Goal: Information Seeking & Learning: Learn about a topic

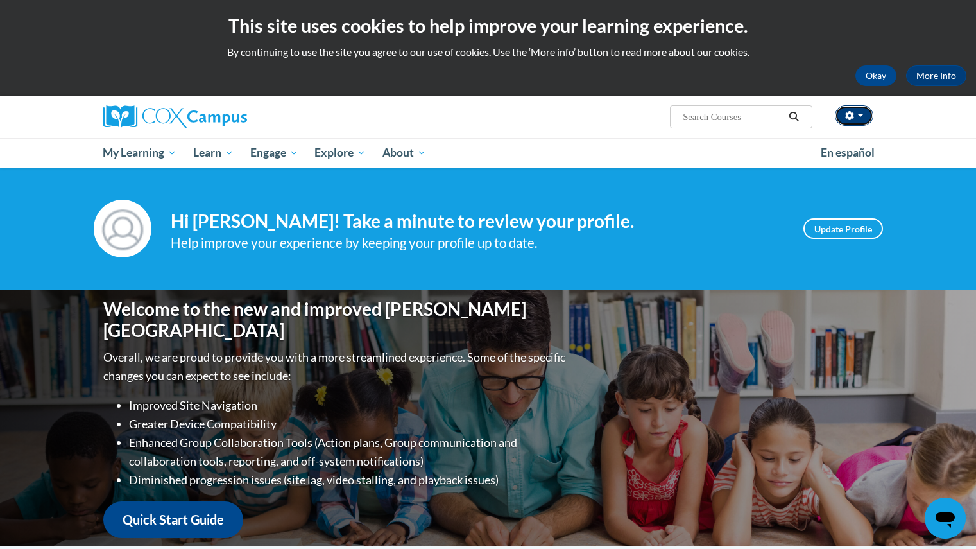
click at [863, 117] on button "button" at bounding box center [854, 115] width 39 height 21
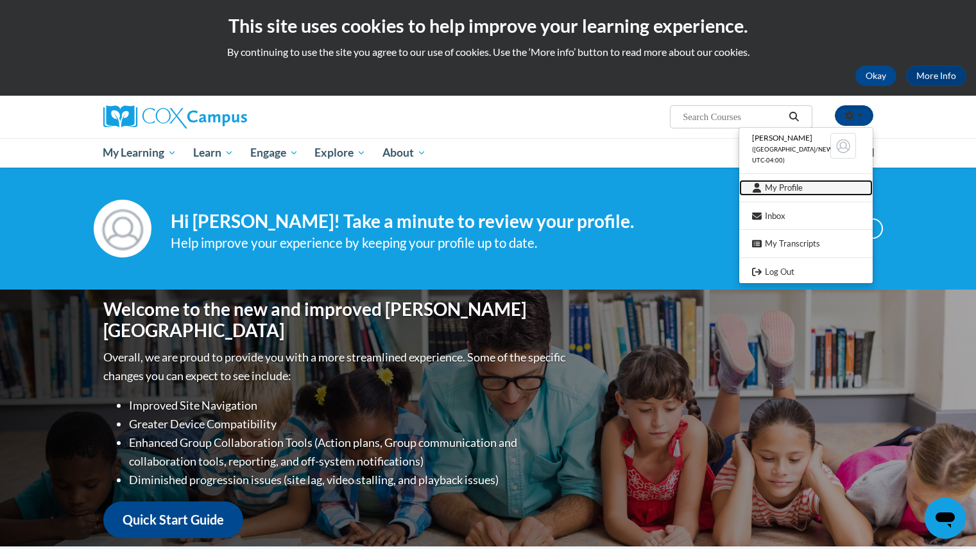
click at [773, 189] on link "My Profile" at bounding box center [805, 188] width 133 height 16
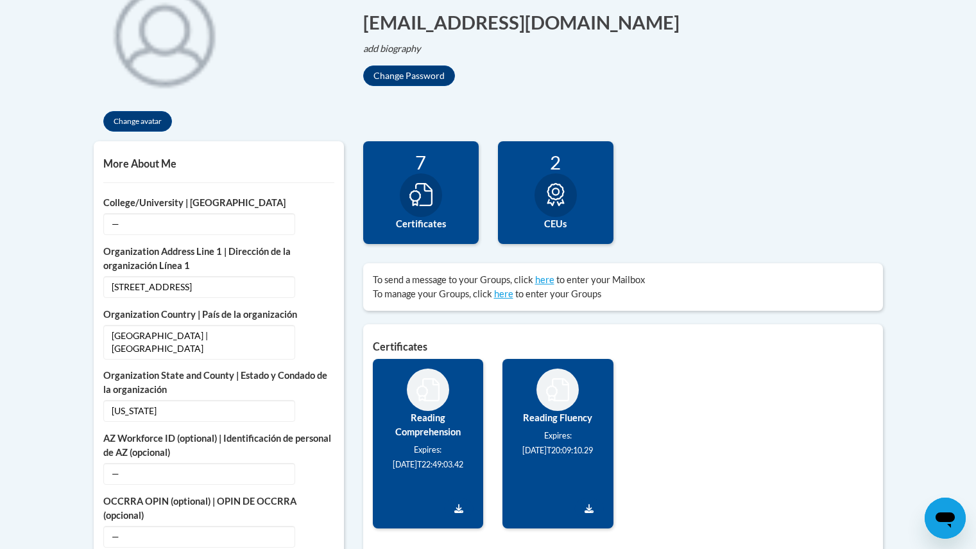
scroll to position [326, 0]
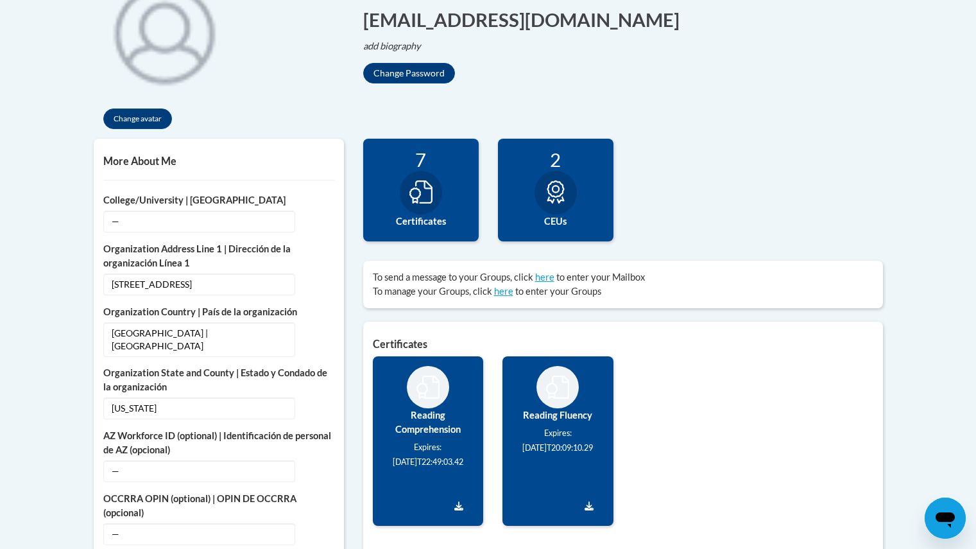
click at [567, 233] on div "2 CEUs" at bounding box center [556, 190] width 116 height 103
click at [546, 182] on icon at bounding box center [555, 191] width 23 height 23
click at [438, 198] on div at bounding box center [421, 193] width 42 height 44
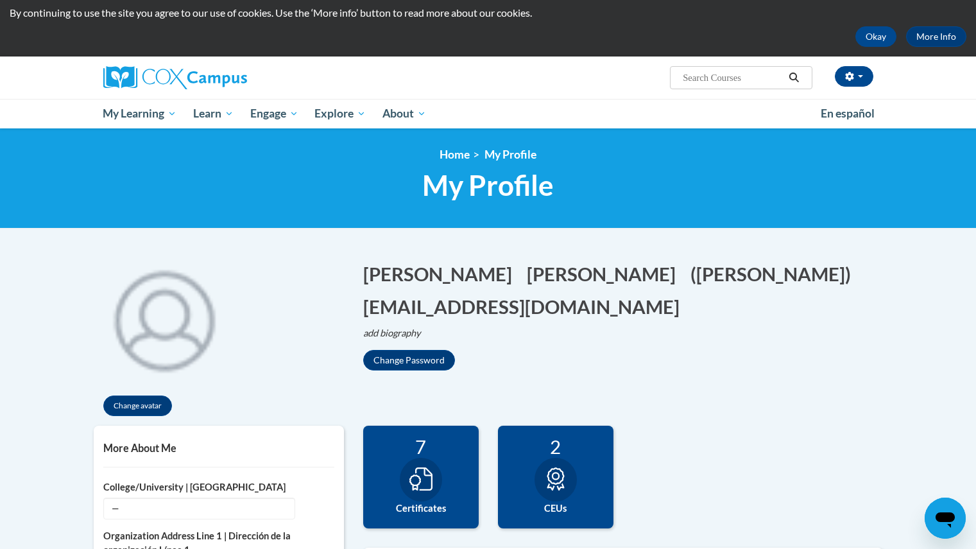
scroll to position [0, 0]
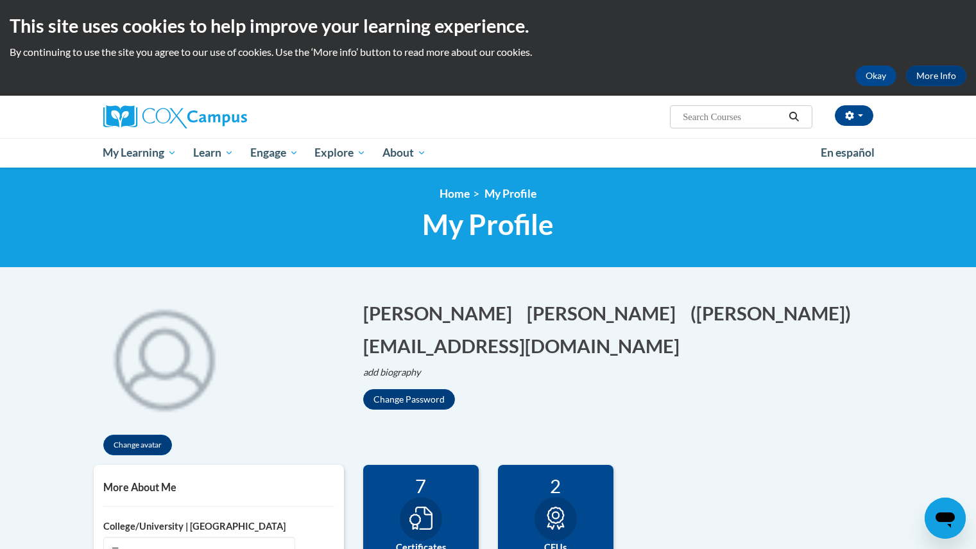
click at [716, 123] on input "Search..." at bounding box center [733, 116] width 103 height 15
type input "early literacy print awareness"
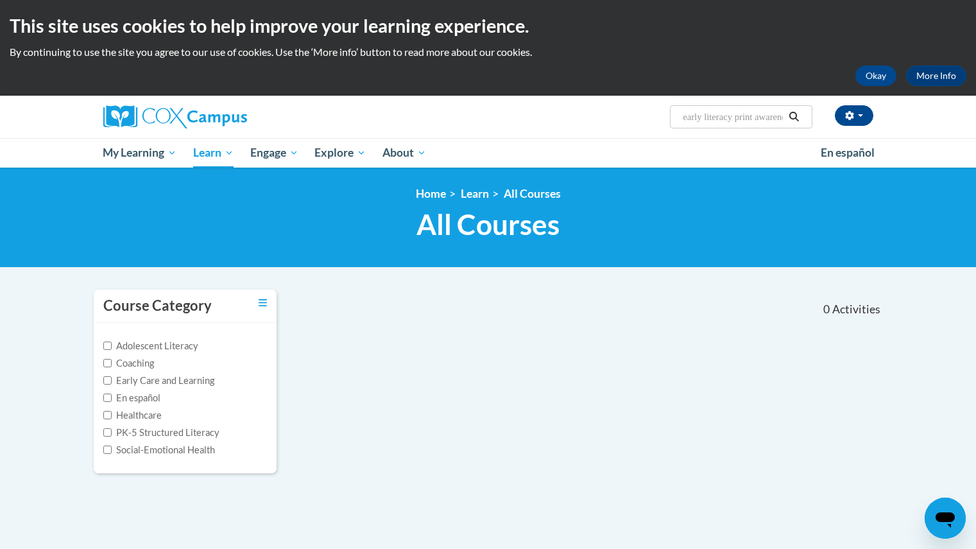
click at [737, 117] on input "early literacy print awareness" at bounding box center [733, 116] width 103 height 15
type input "early literacy: print awareness"
click at [732, 122] on input "early literacy: print awareness" at bounding box center [733, 116] width 103 height 15
type input "y: print awareness"
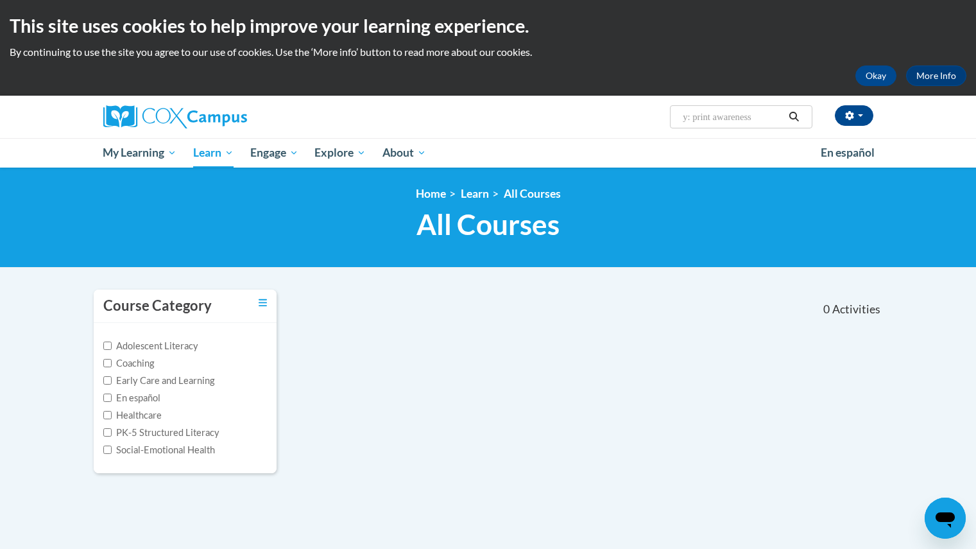
drag, startPoint x: 769, startPoint y: 121, endPoint x: 649, endPoint y: 100, distance: 121.9
click at [649, 100] on div "Ashley Miller (America/New_York UTC-04:00) My Profile Inbox My Transcripts Log …" at bounding box center [620, 112] width 526 height 33
type input "early literacy"
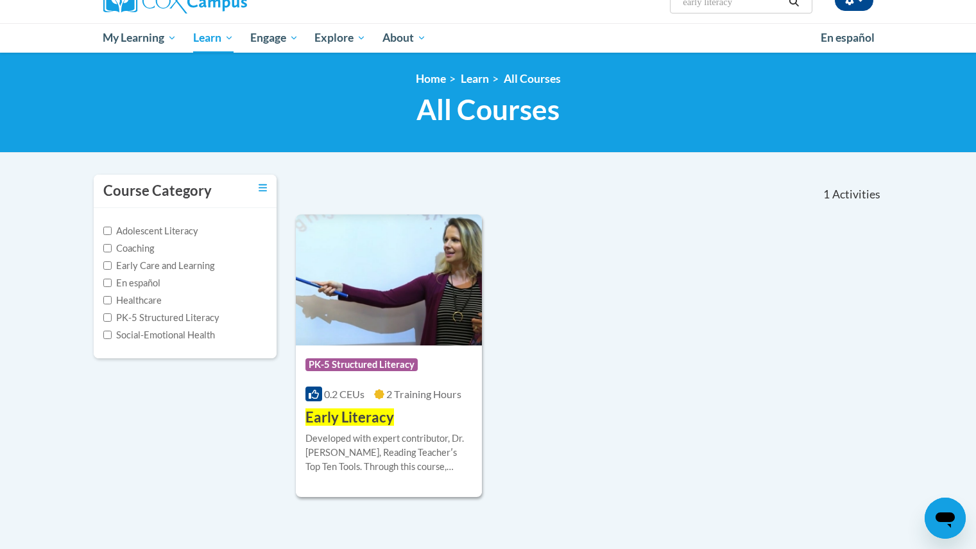
scroll to position [120, 0]
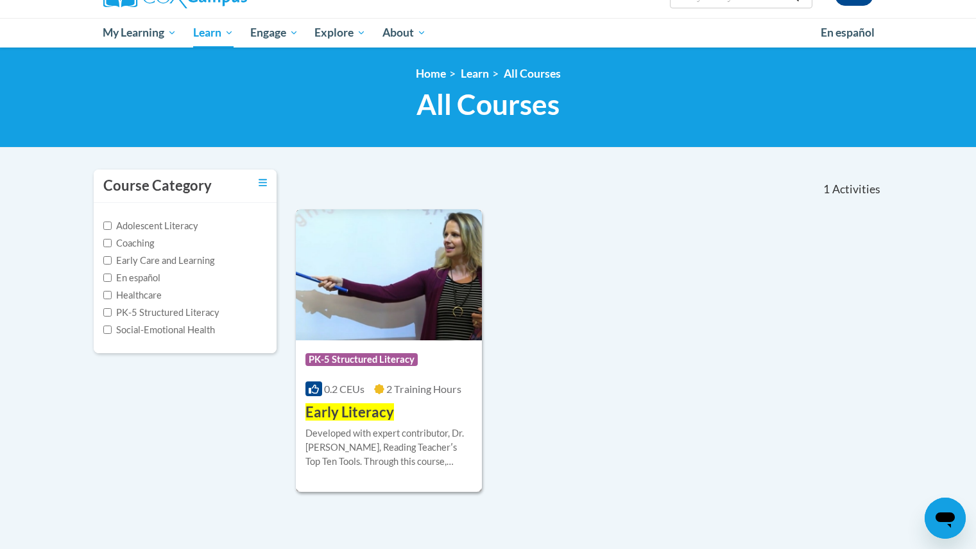
click at [361, 428] on div "Developed with expert contributor, Dr. Deborah Glaser, Reading Teacherʹs Top Te…" at bounding box center [389, 447] width 168 height 42
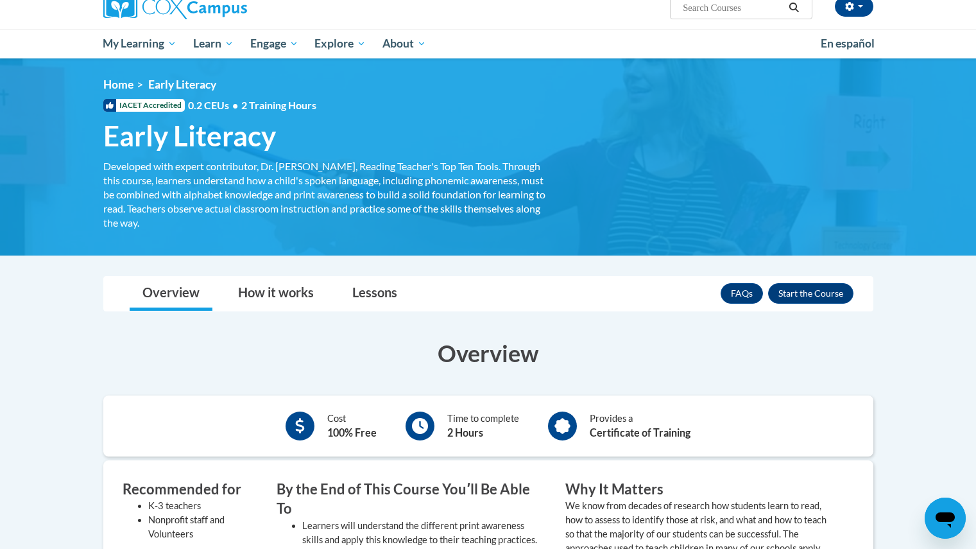
scroll to position [108, 0]
click at [818, 287] on button "Enroll" at bounding box center [810, 294] width 85 height 21
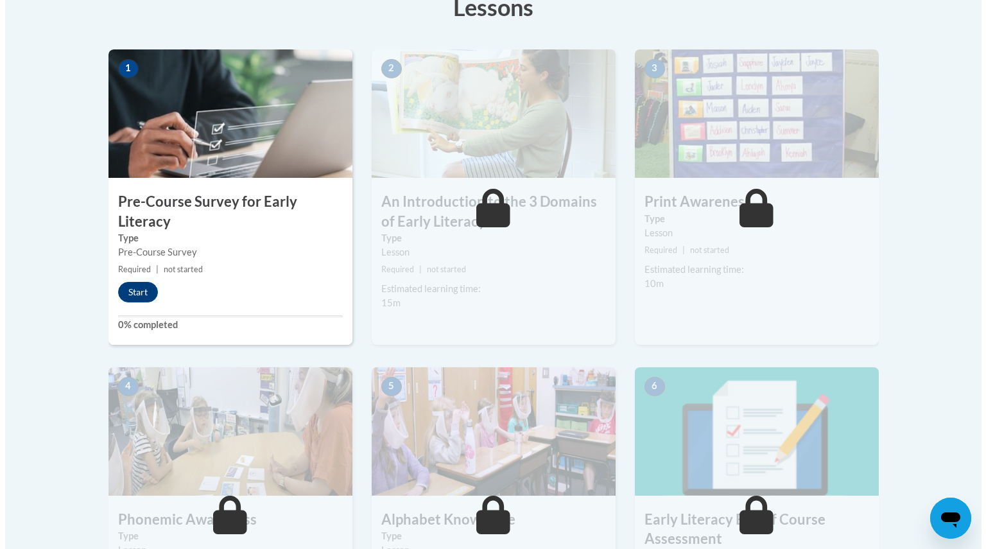
scroll to position [331, 0]
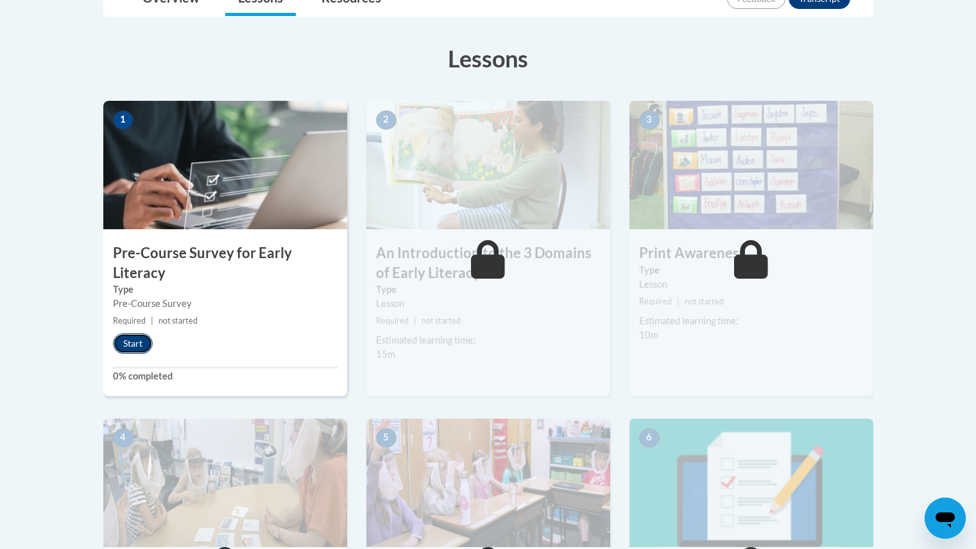
click at [133, 350] on button "Start" at bounding box center [133, 343] width 40 height 21
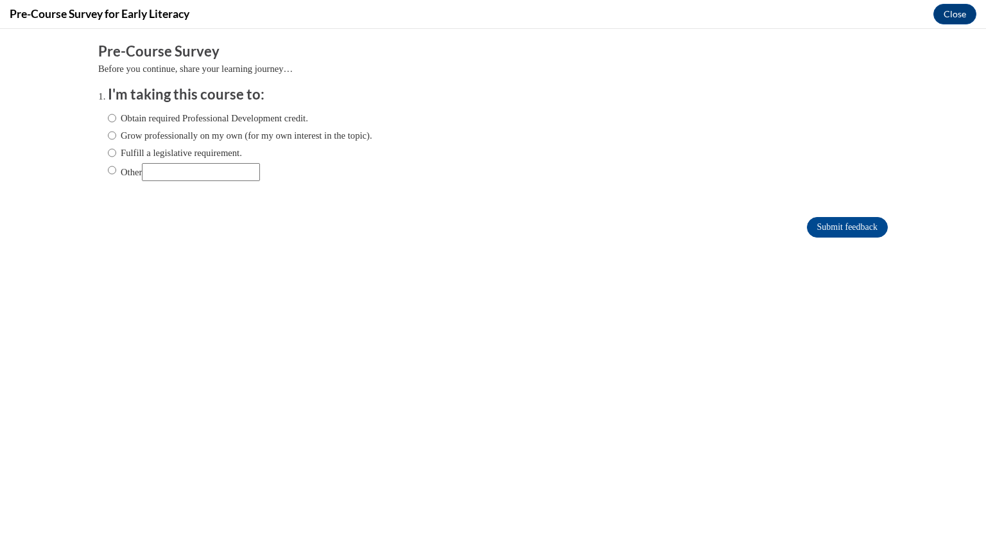
scroll to position [0, 0]
click at [108, 112] on label "Obtain required Professional Development credit." at bounding box center [208, 118] width 200 height 14
click at [108, 112] on input "Obtain required Professional Development credit." at bounding box center [112, 118] width 8 height 14
radio input "true"
click at [820, 232] on input "Submit feedback" at bounding box center [847, 227] width 81 height 21
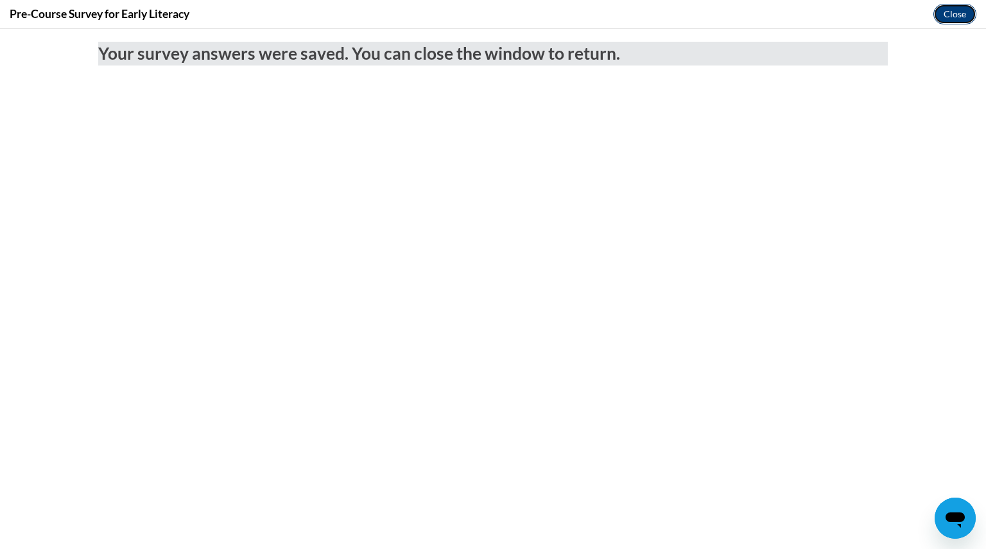
click at [944, 12] on button "Close" at bounding box center [954, 14] width 43 height 21
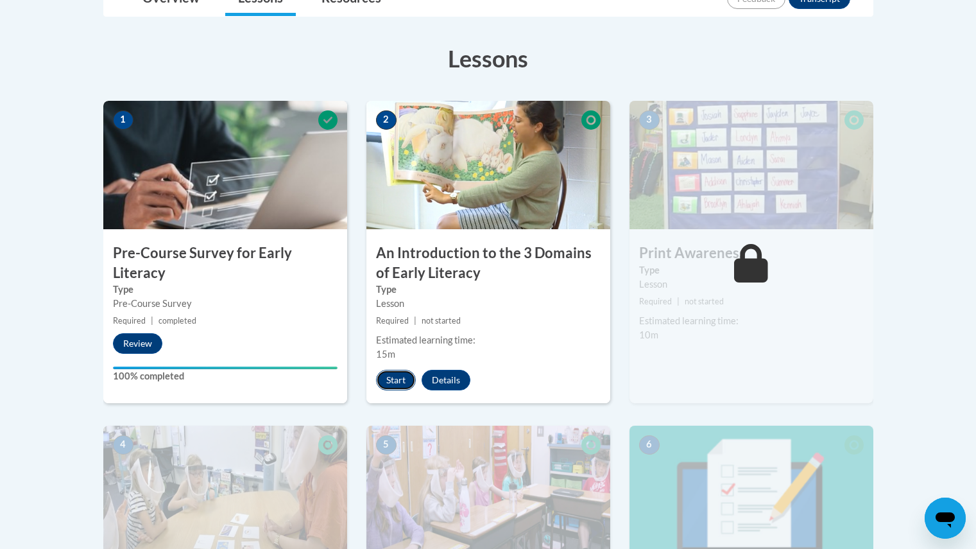
click at [387, 388] on button "Start" at bounding box center [396, 380] width 40 height 21
